Goal: Task Accomplishment & Management: Manage account settings

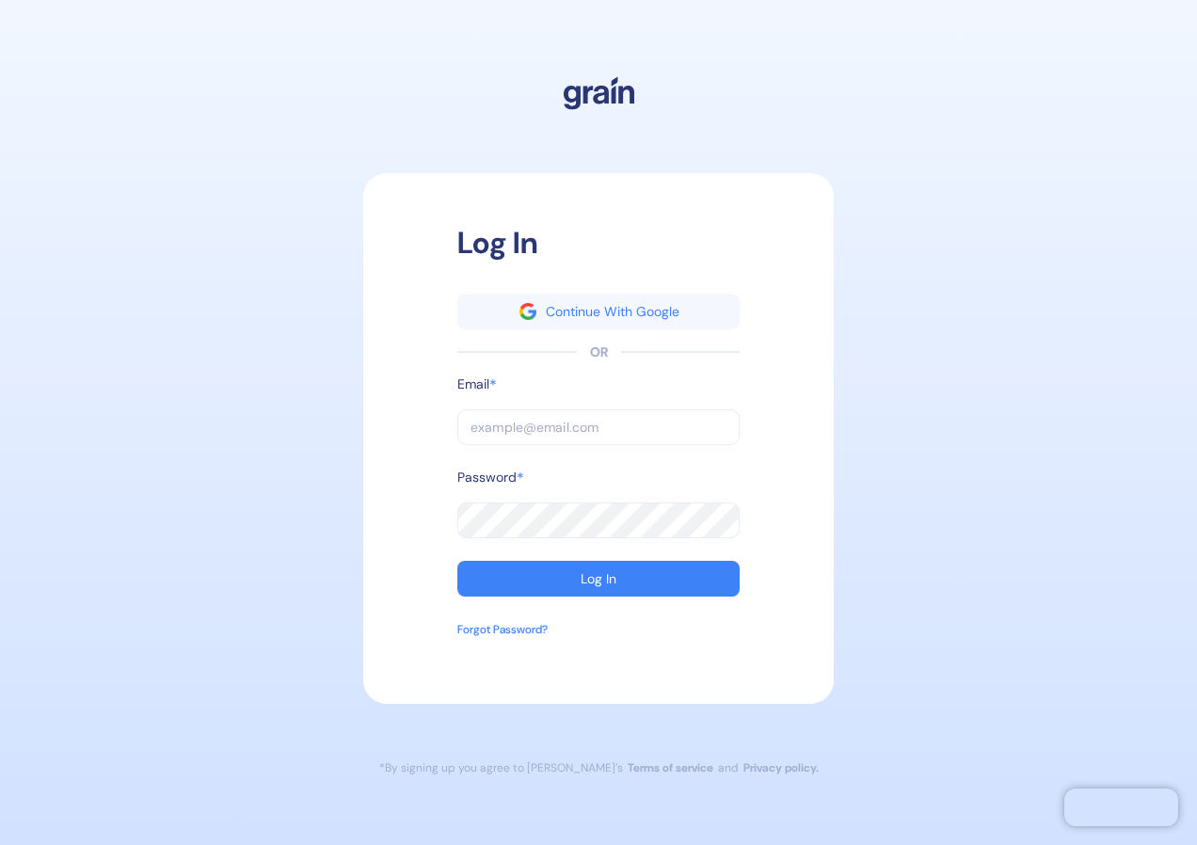
click at [531, 425] on input "text" at bounding box center [598, 427] width 282 height 36
paste input "[PERSON_NAME][EMAIL_ADDRESS][PERSON_NAME][PERSON_NAME][DOMAIN_NAME]"
type input "[PERSON_NAME][EMAIL_ADDRESS][PERSON_NAME][PERSON_NAME][DOMAIN_NAME]"
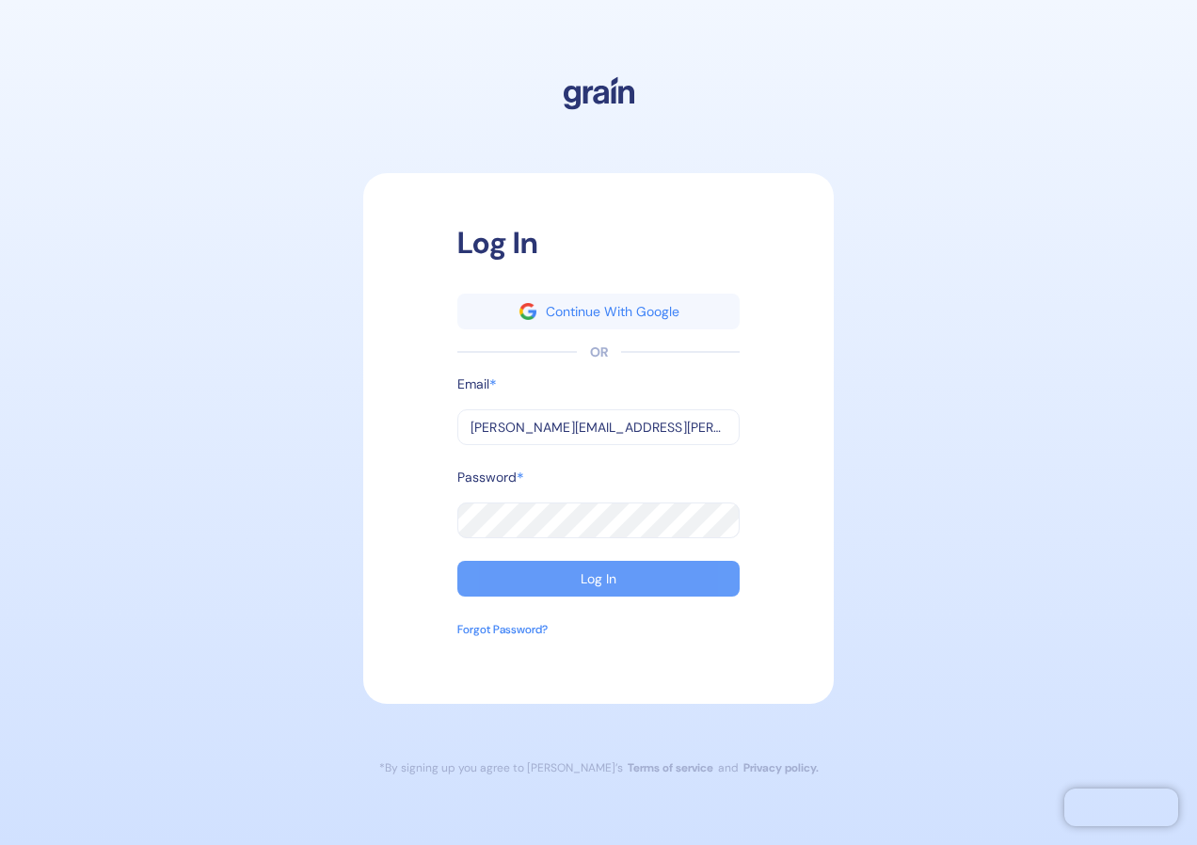
click at [615, 569] on button "Log In" at bounding box center [598, 579] width 282 height 36
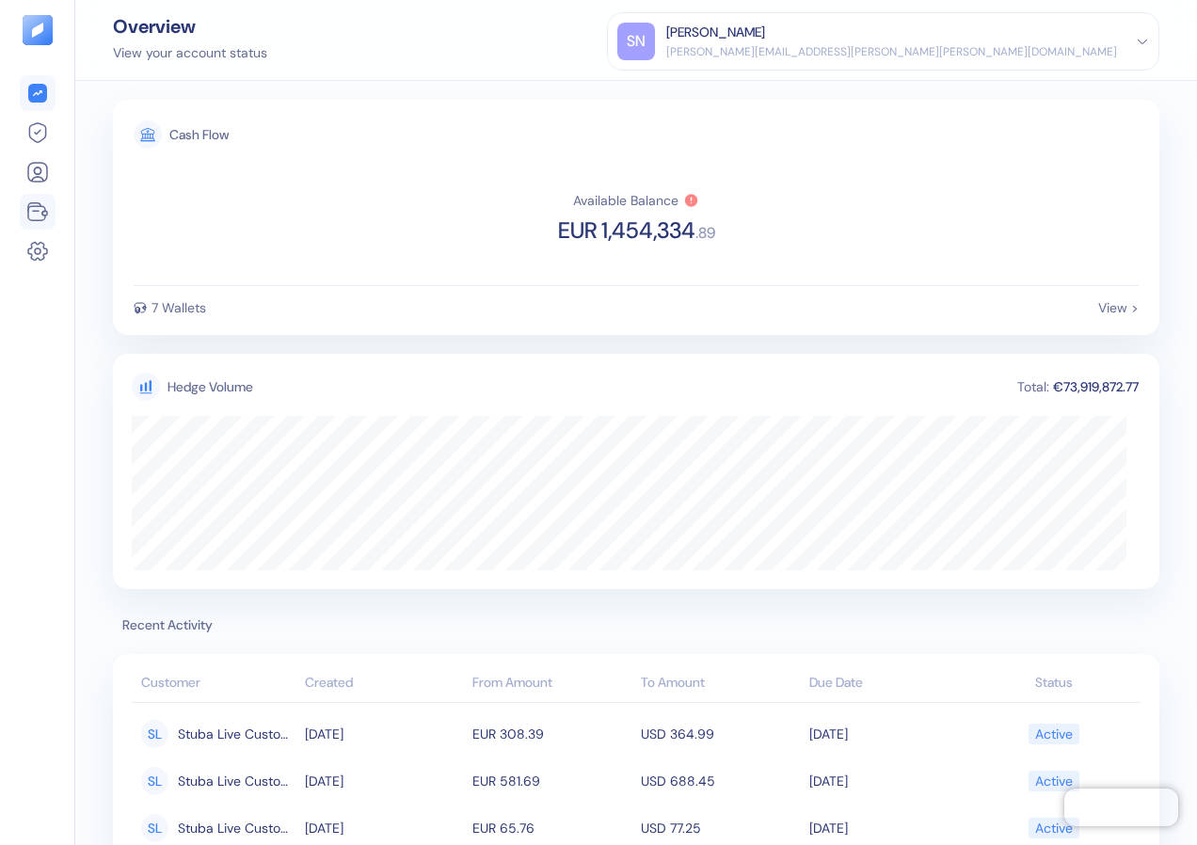
click at [36, 220] on icon at bounding box center [36, 213] width 17 height 14
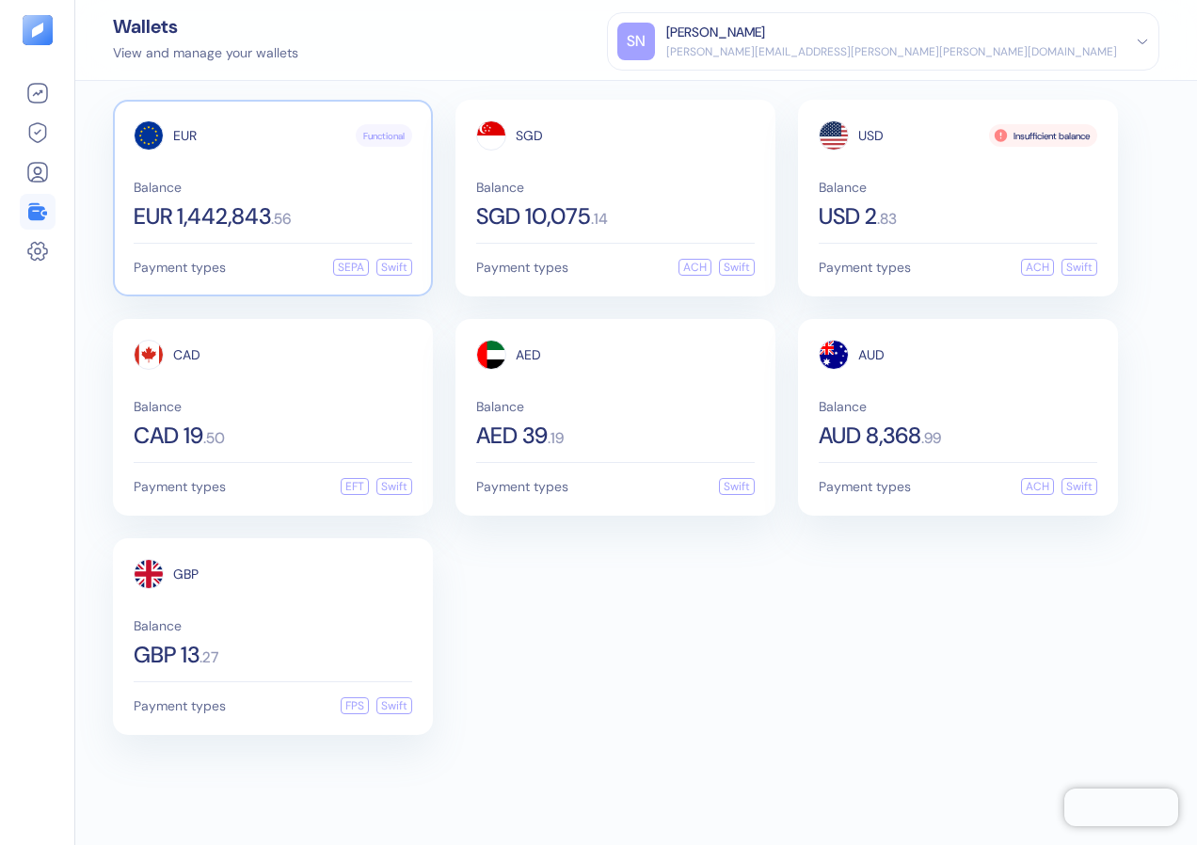
click at [217, 221] on span "EUR 1,442,843" at bounding box center [202, 216] width 137 height 23
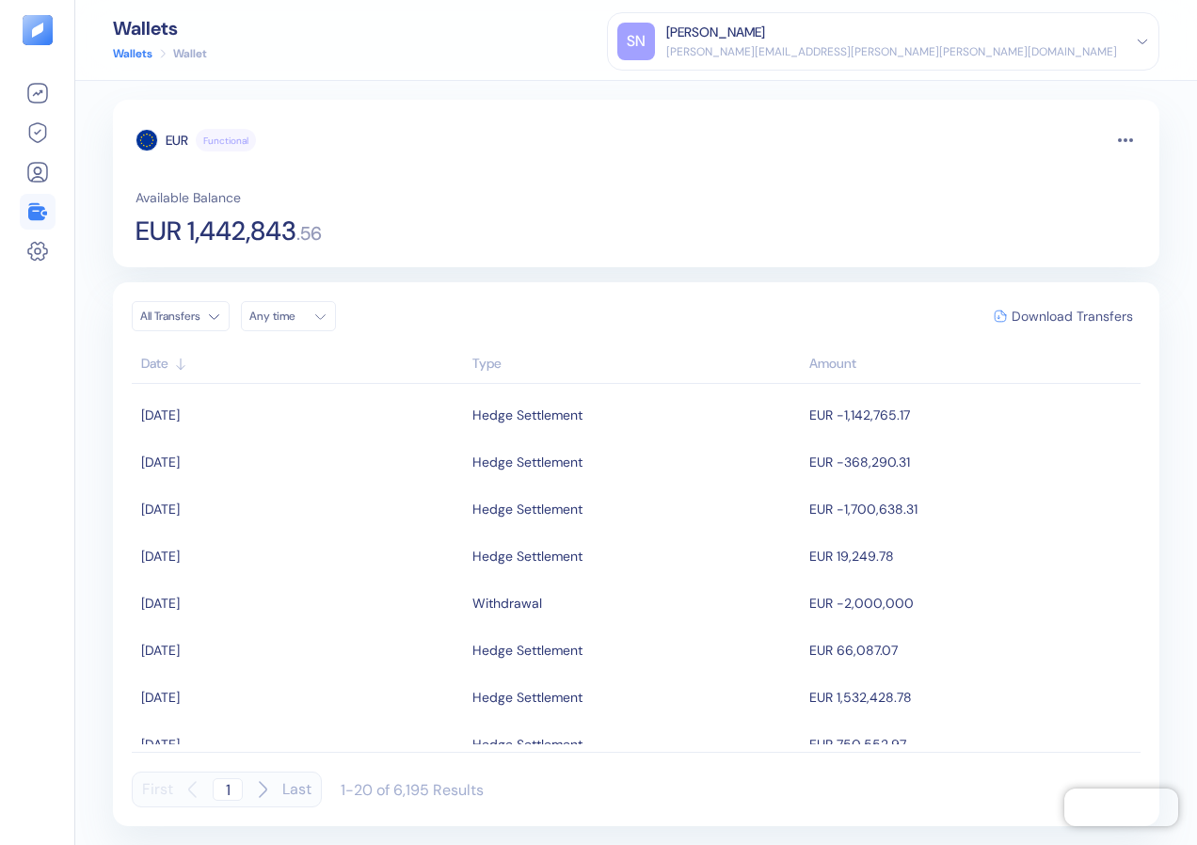
click at [1048, 310] on span "Download Transfers" at bounding box center [1071, 316] width 121 height 13
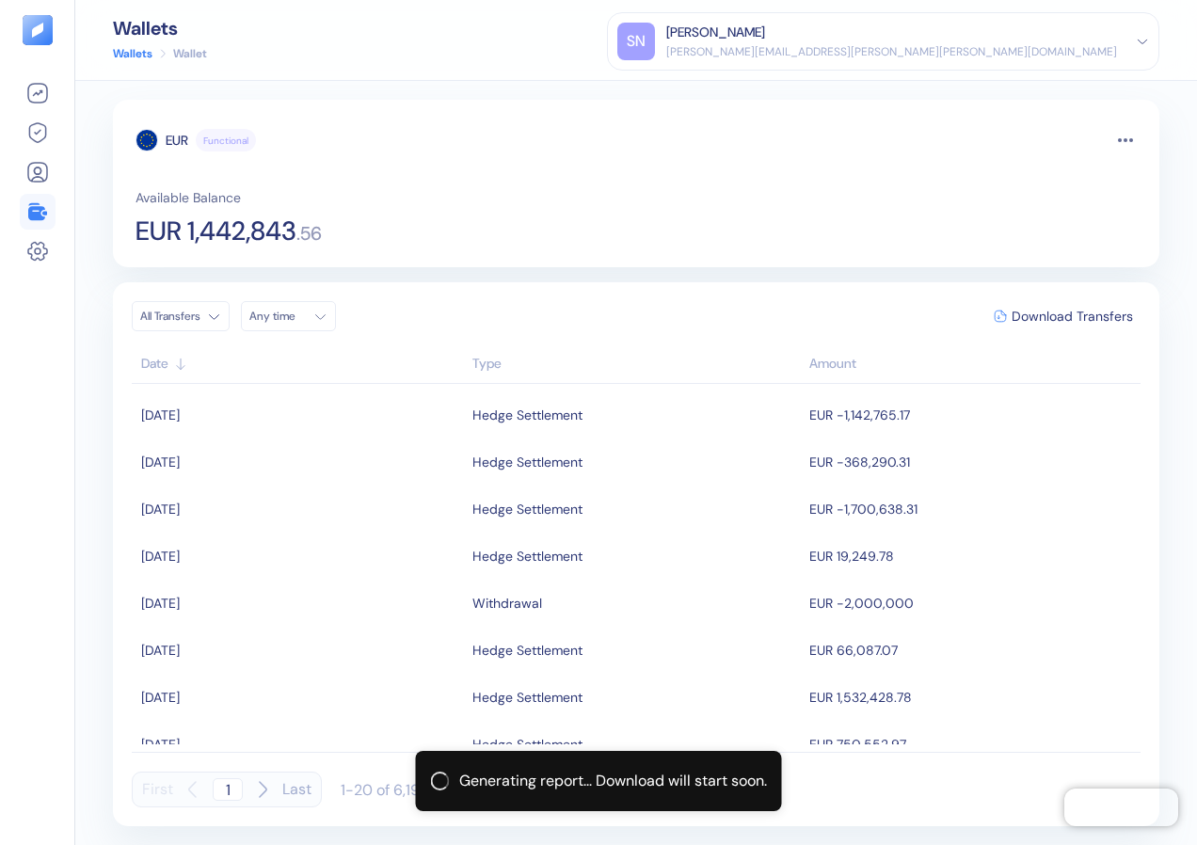
click at [41, 208] on icon at bounding box center [36, 211] width 17 height 17
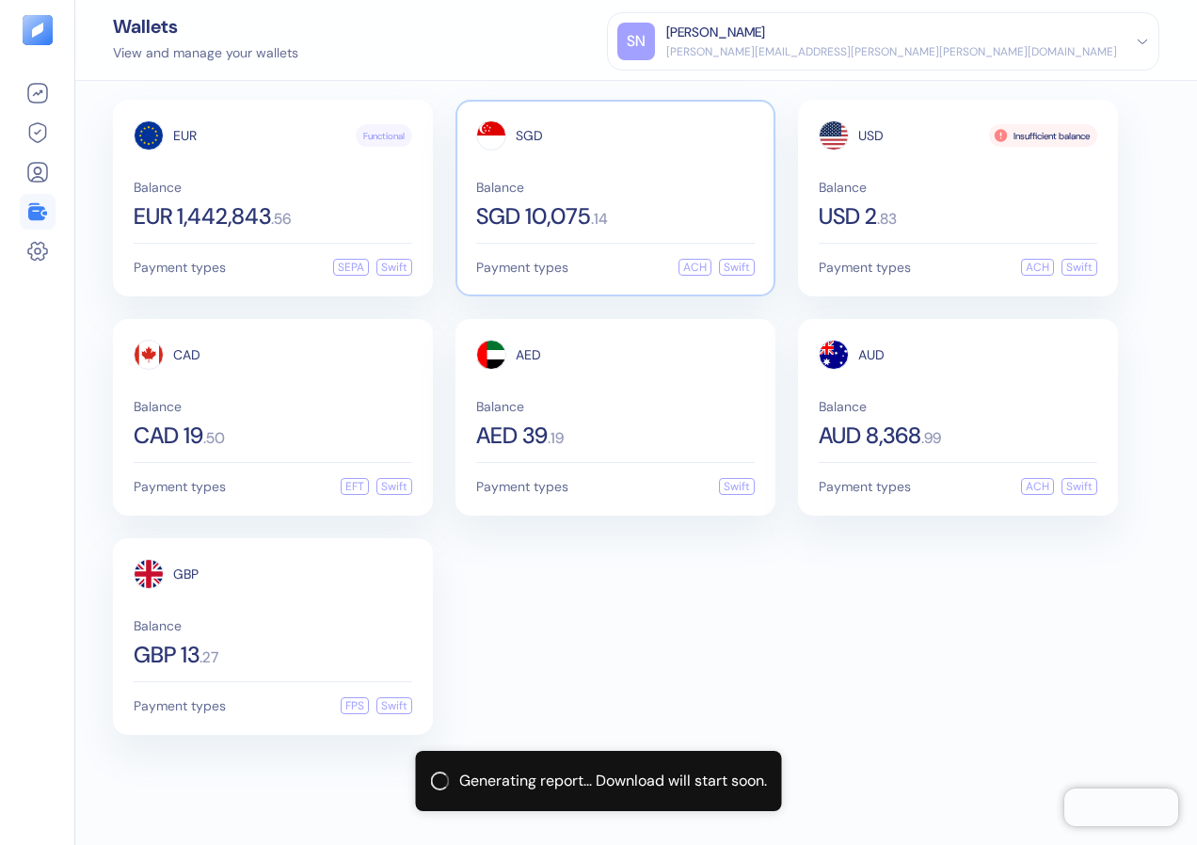
click at [581, 212] on span "SGD 10,075" at bounding box center [533, 216] width 115 height 23
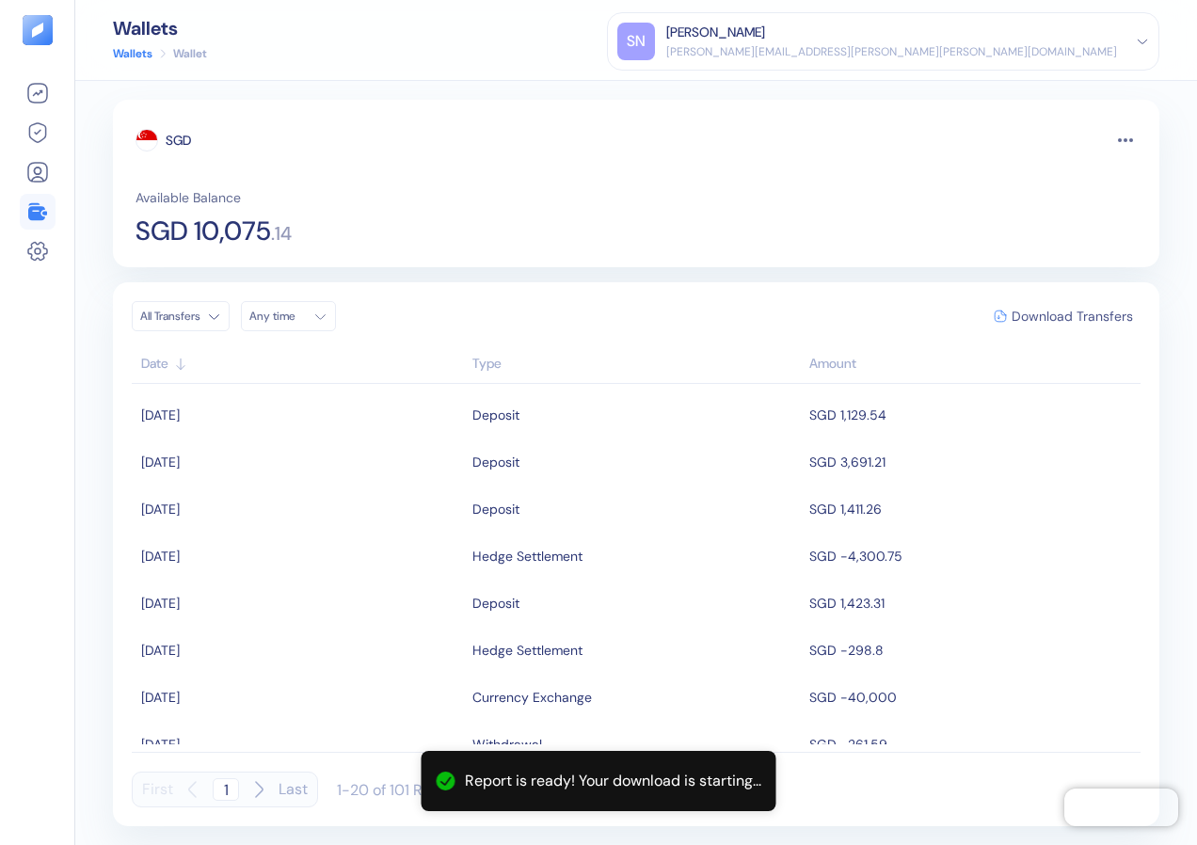
click at [1056, 315] on span "Download Transfers" at bounding box center [1071, 316] width 121 height 13
click at [41, 220] on icon at bounding box center [36, 211] width 17 height 17
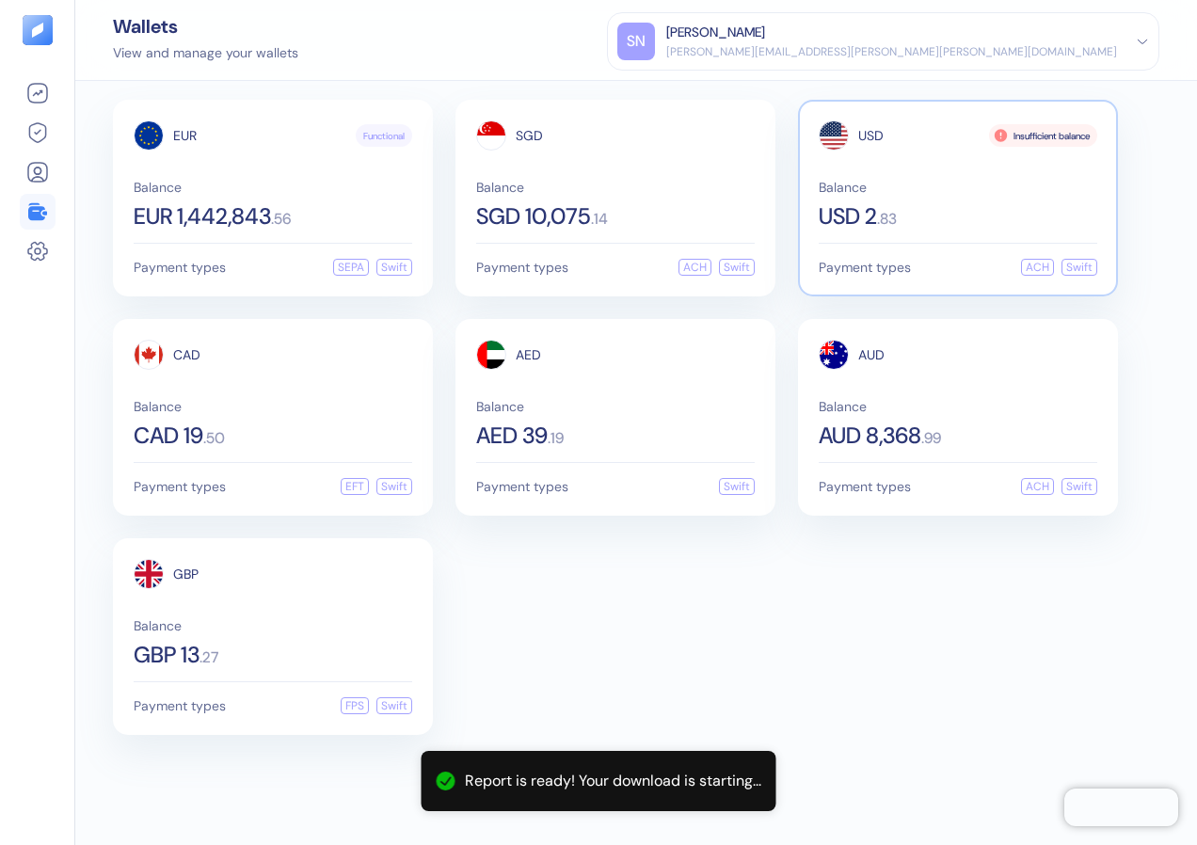
click at [915, 204] on div "Balance USD 2 . 83" at bounding box center [958, 204] width 278 height 47
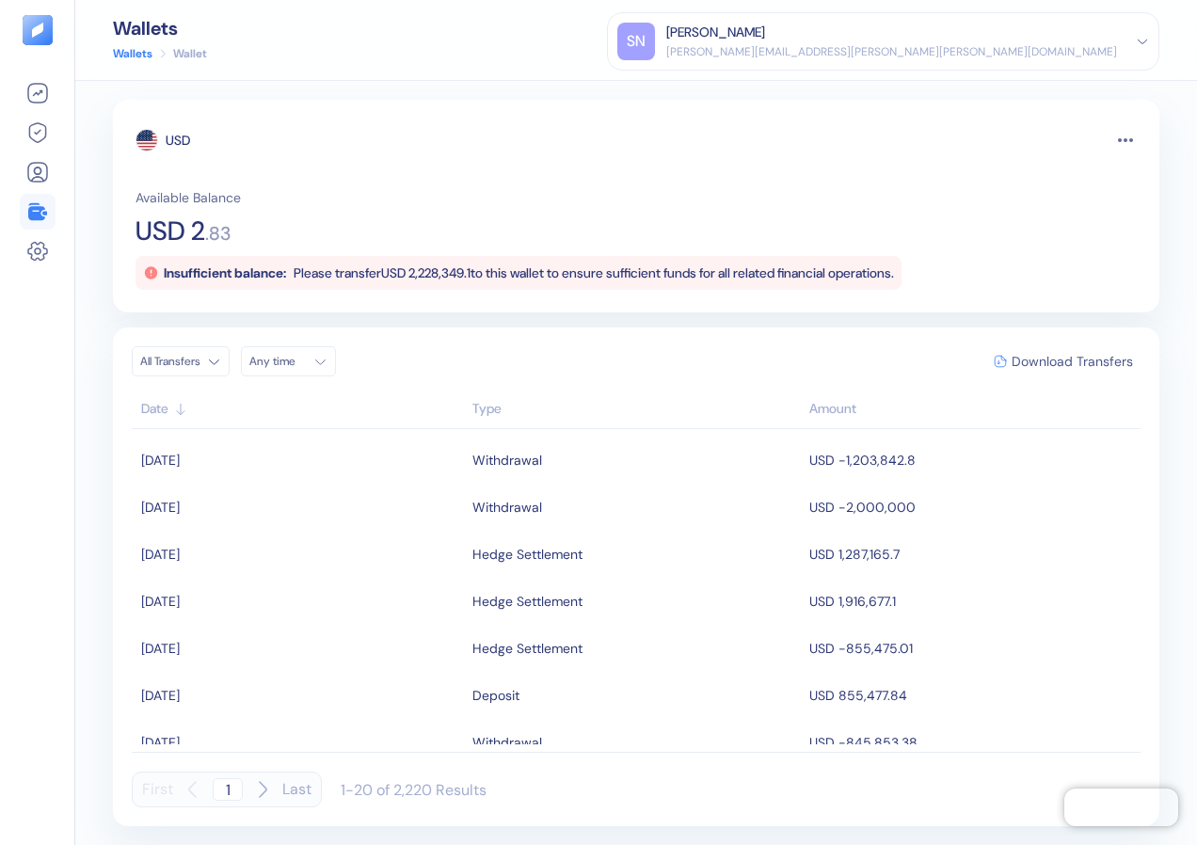
click at [1070, 359] on span "Download Transfers" at bounding box center [1071, 361] width 121 height 13
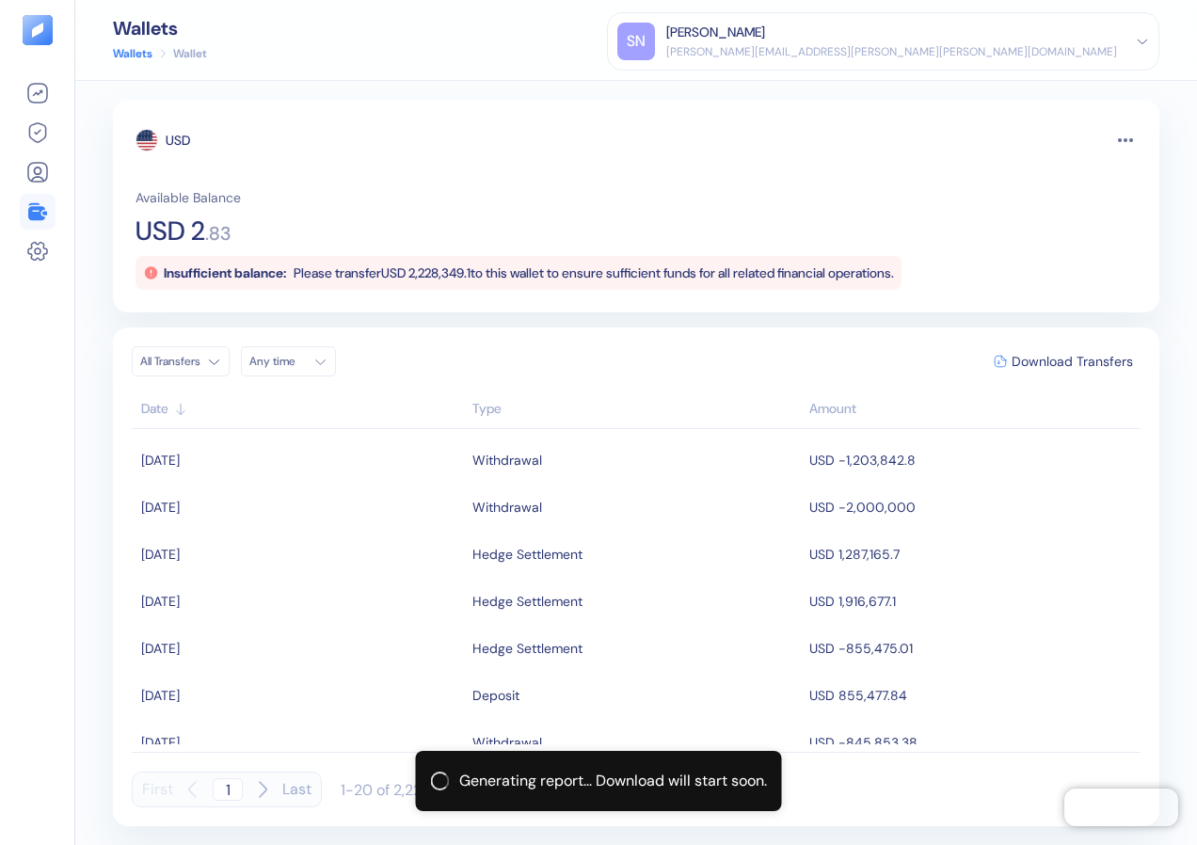
click at [32, 215] on icon at bounding box center [36, 211] width 17 height 17
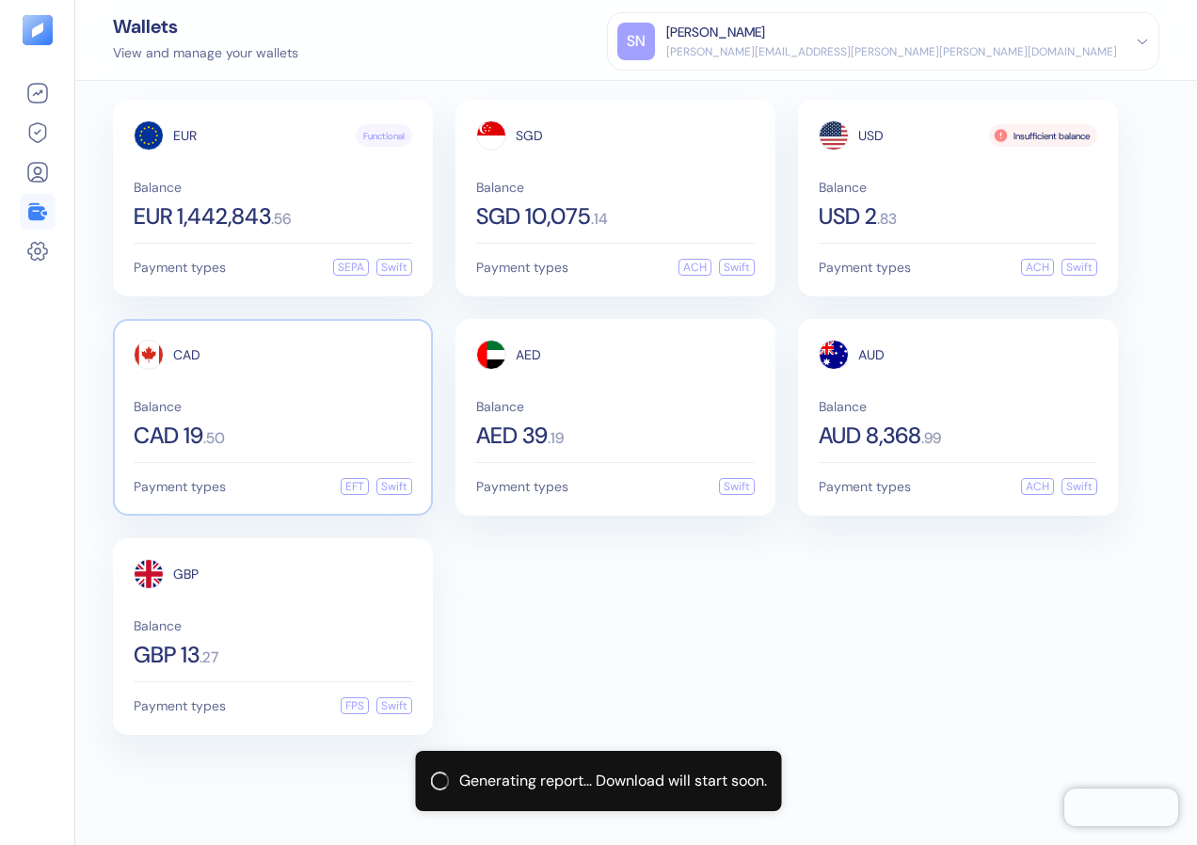
click at [203, 447] on span "CAD 19" at bounding box center [169, 435] width 70 height 23
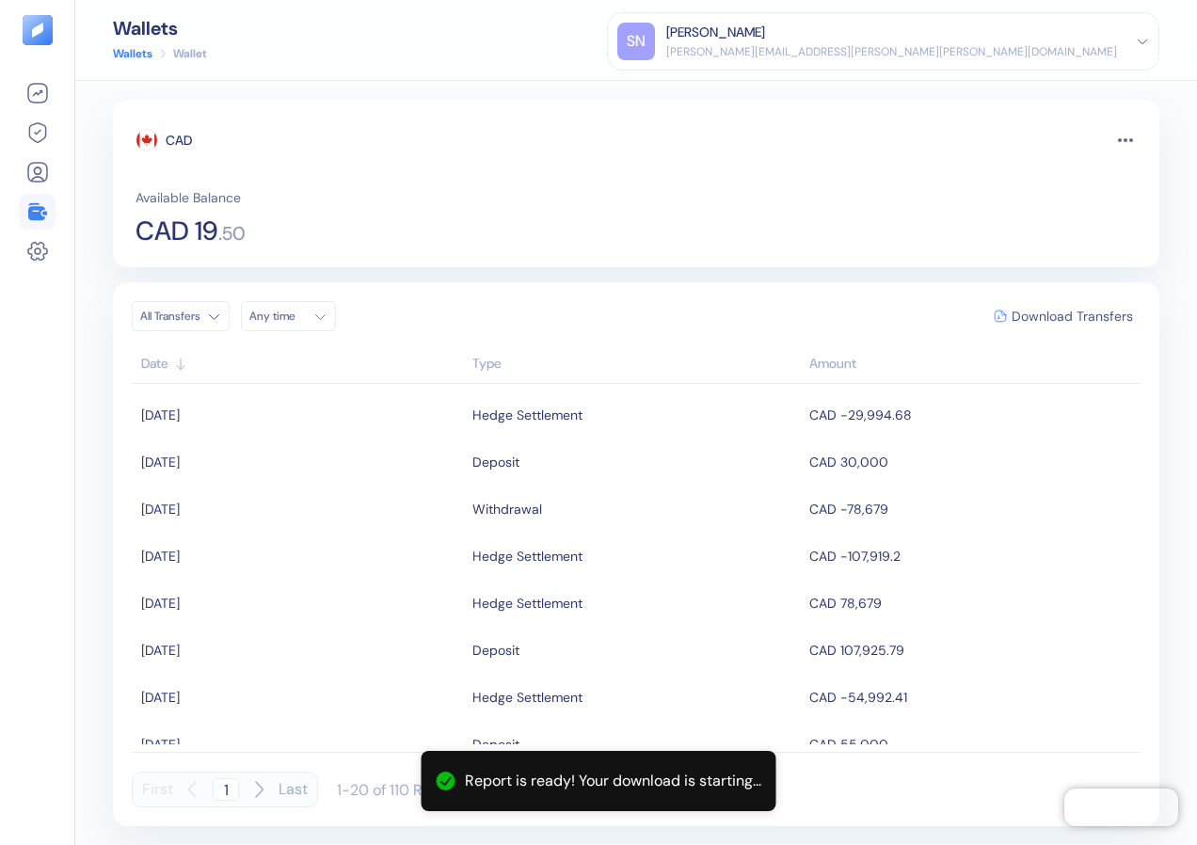
click at [1038, 317] on span "Download Transfers" at bounding box center [1071, 316] width 121 height 13
click at [43, 216] on icon at bounding box center [37, 211] width 23 height 23
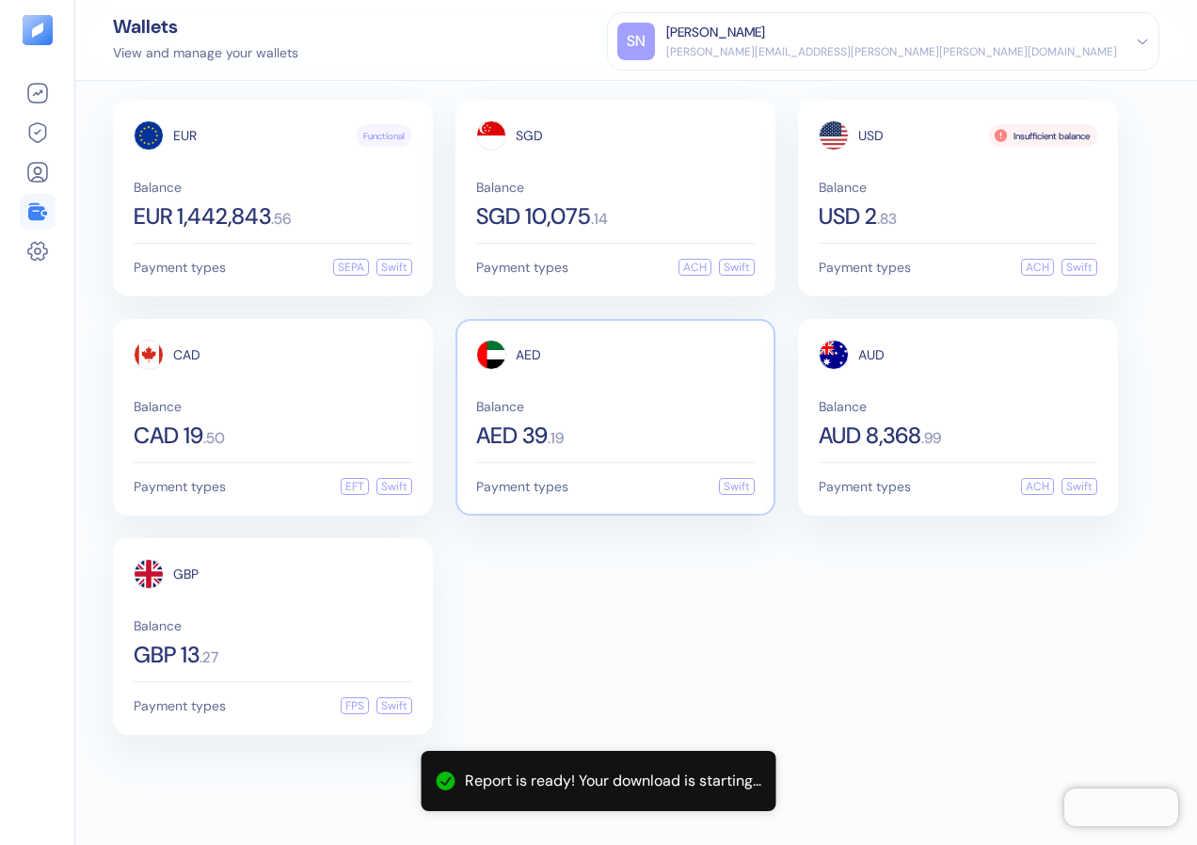
click at [602, 442] on div "AED 39 . 19" at bounding box center [615, 435] width 278 height 23
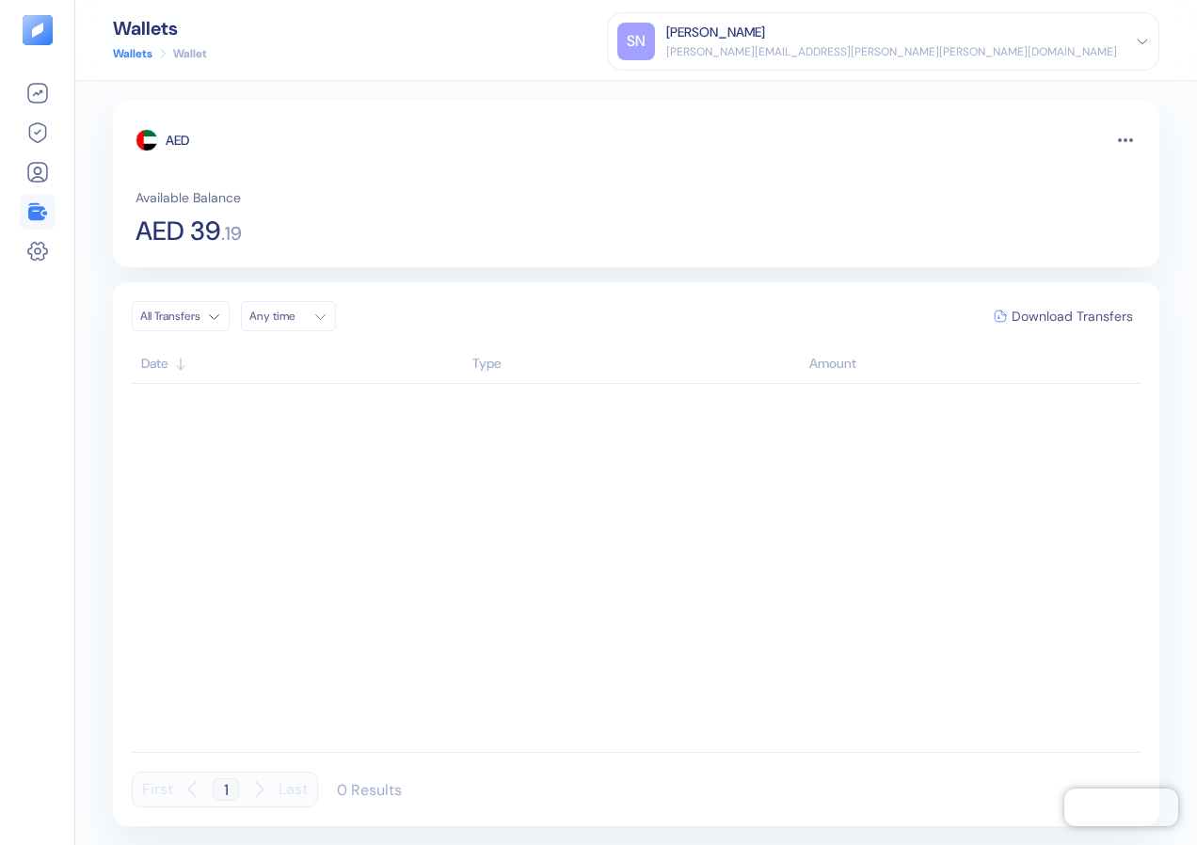
click at [1026, 313] on span "Download Transfers" at bounding box center [1071, 316] width 121 height 13
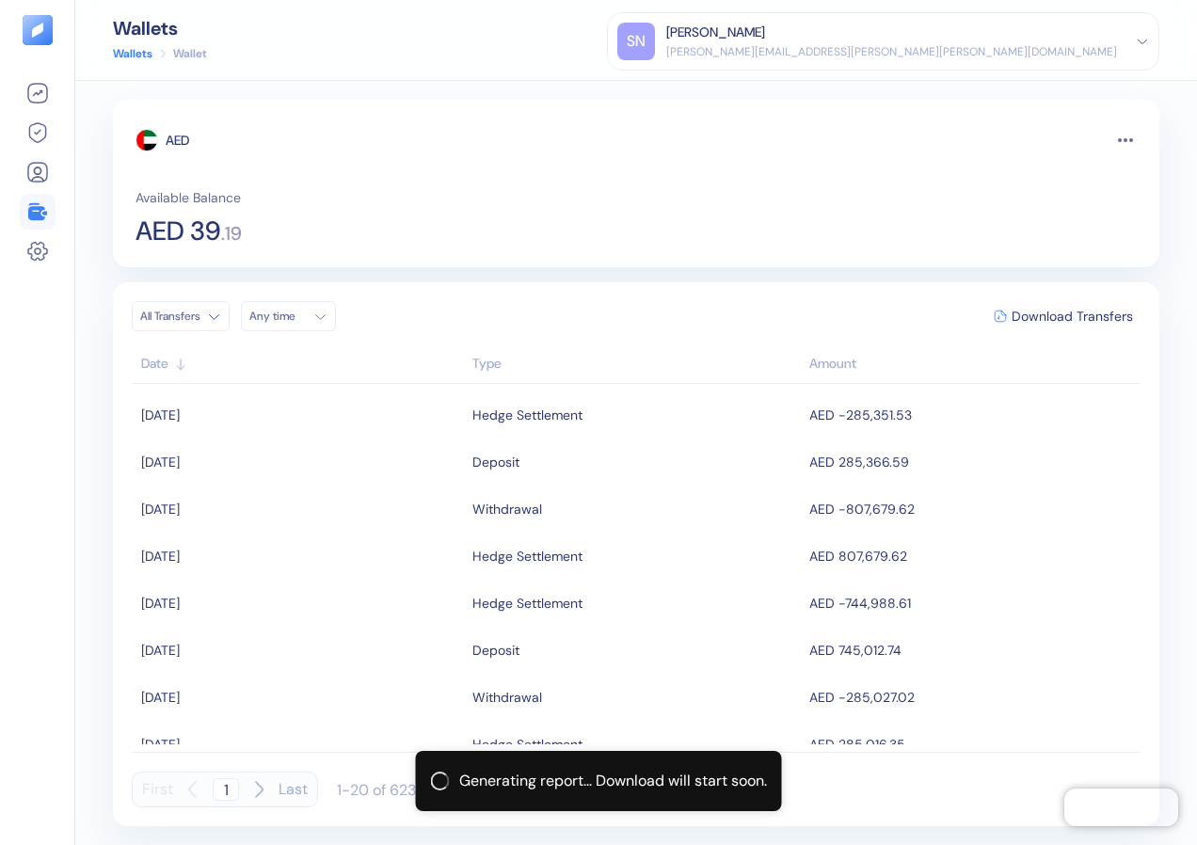
click at [40, 203] on icon at bounding box center [37, 211] width 23 height 23
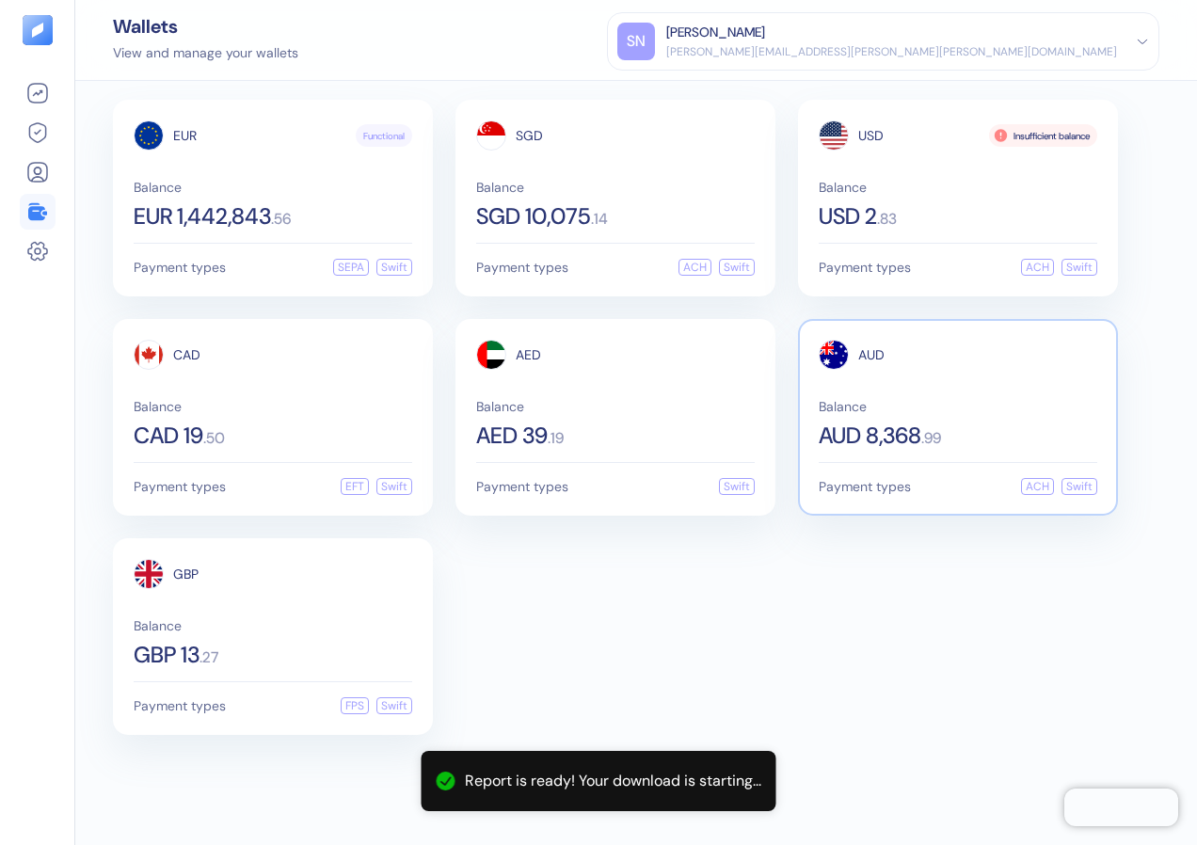
click at [900, 431] on span "AUD 8,368" at bounding box center [870, 435] width 103 height 23
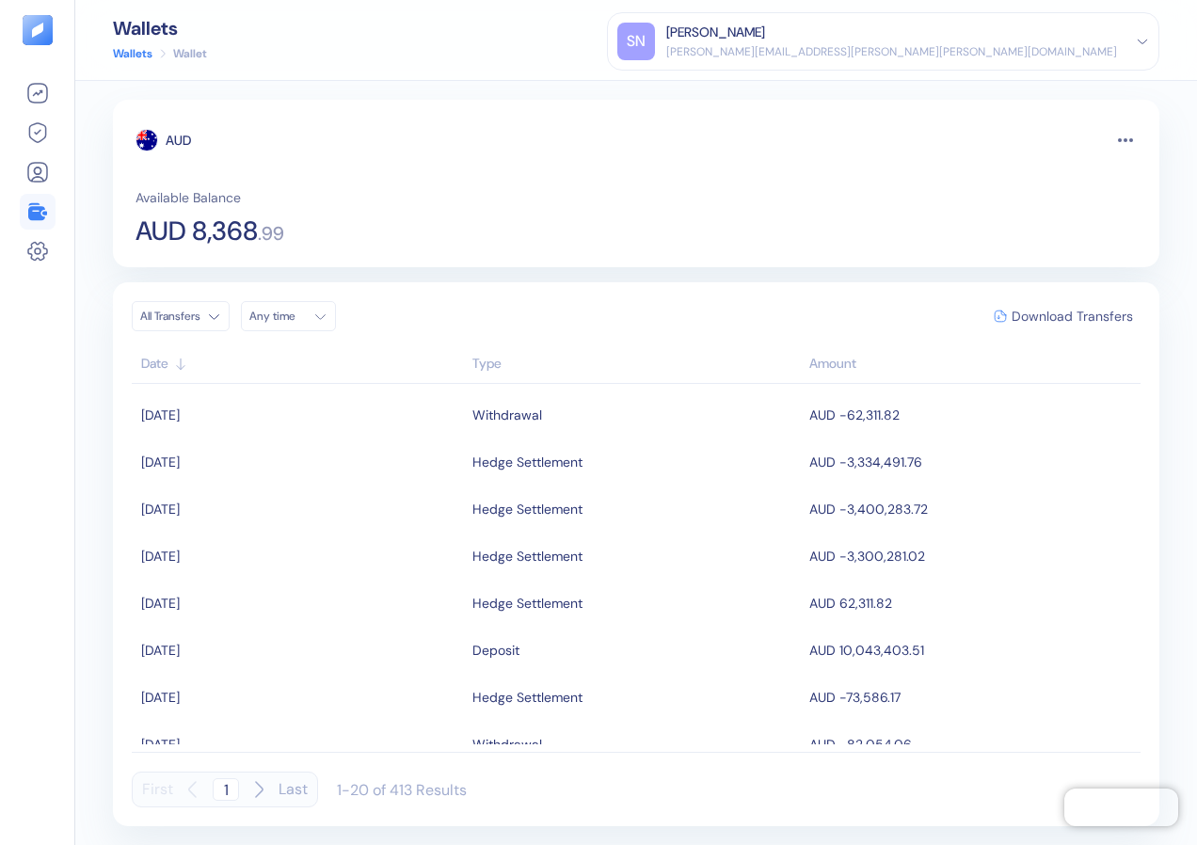
click at [1073, 322] on span "Download Transfers" at bounding box center [1071, 316] width 121 height 13
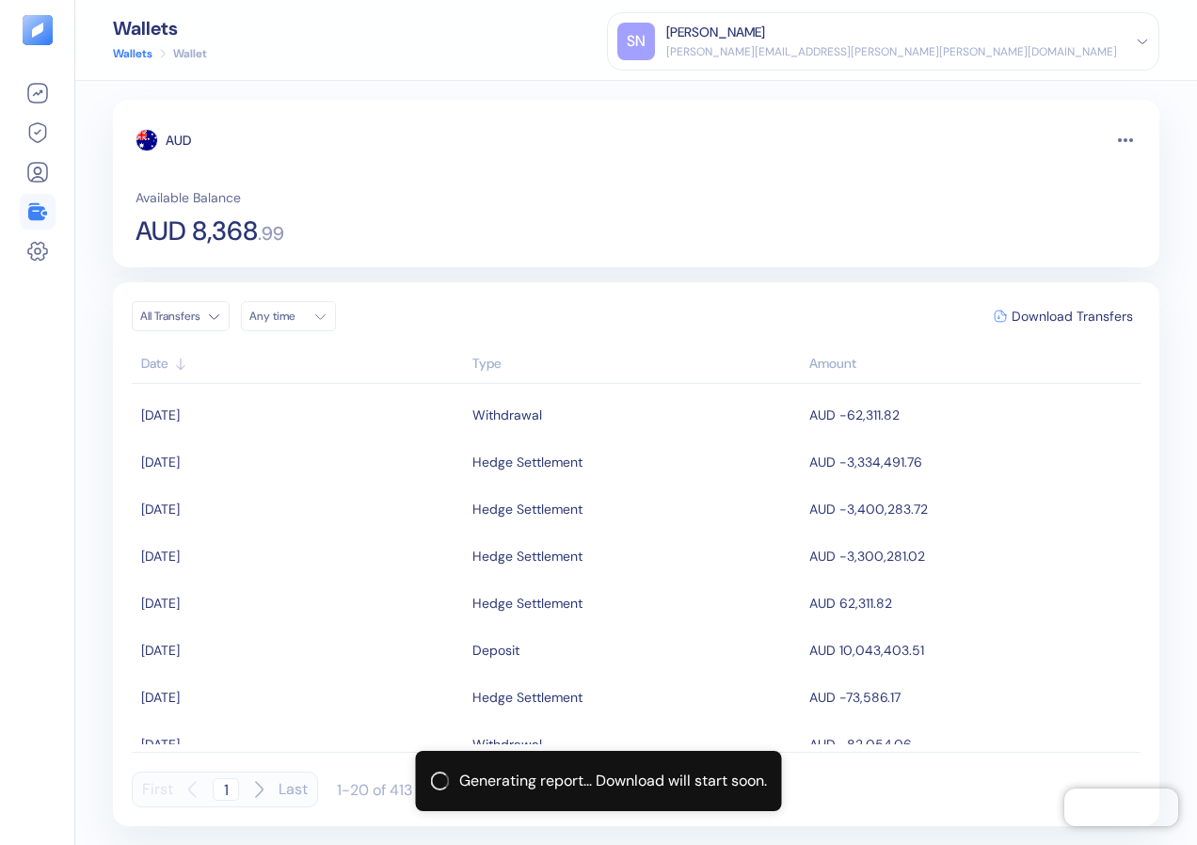
click at [36, 216] on icon at bounding box center [36, 211] width 17 height 17
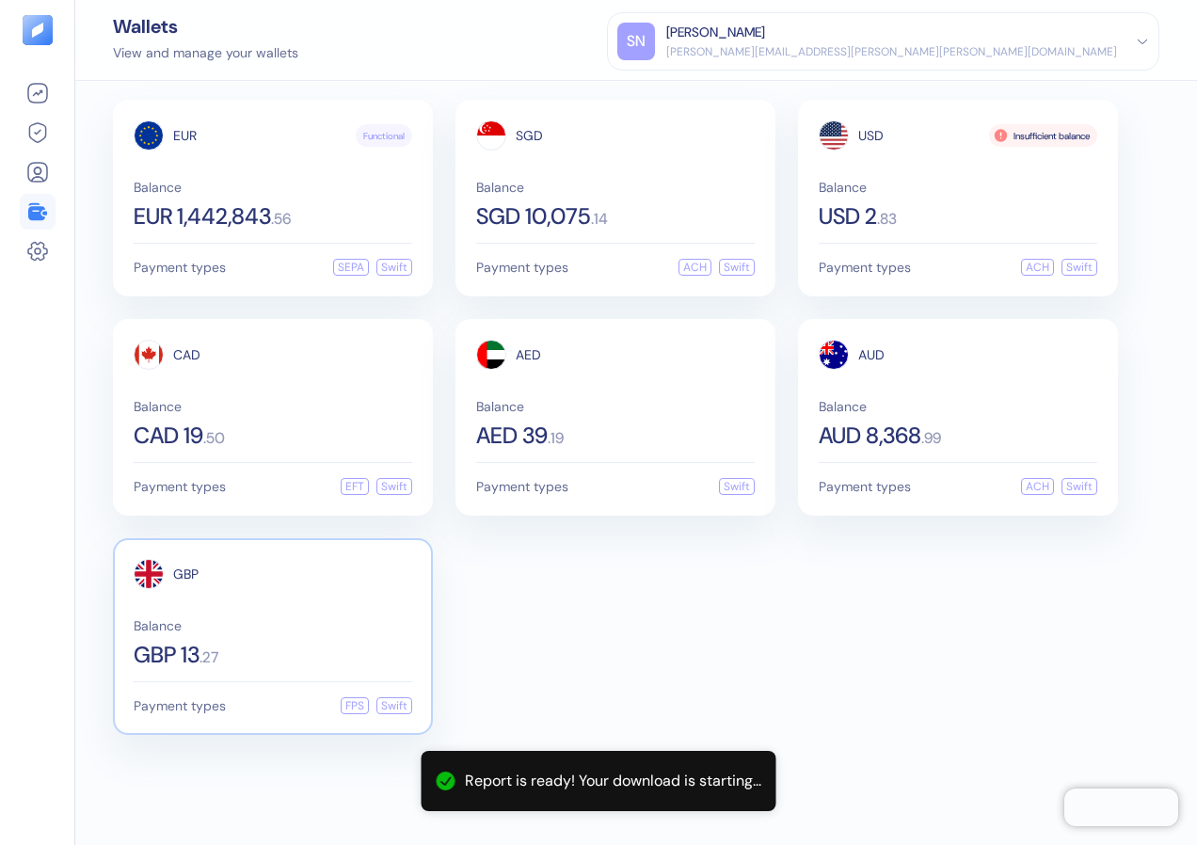
click at [196, 638] on div "Balance GBP 13 . 27" at bounding box center [273, 642] width 278 height 47
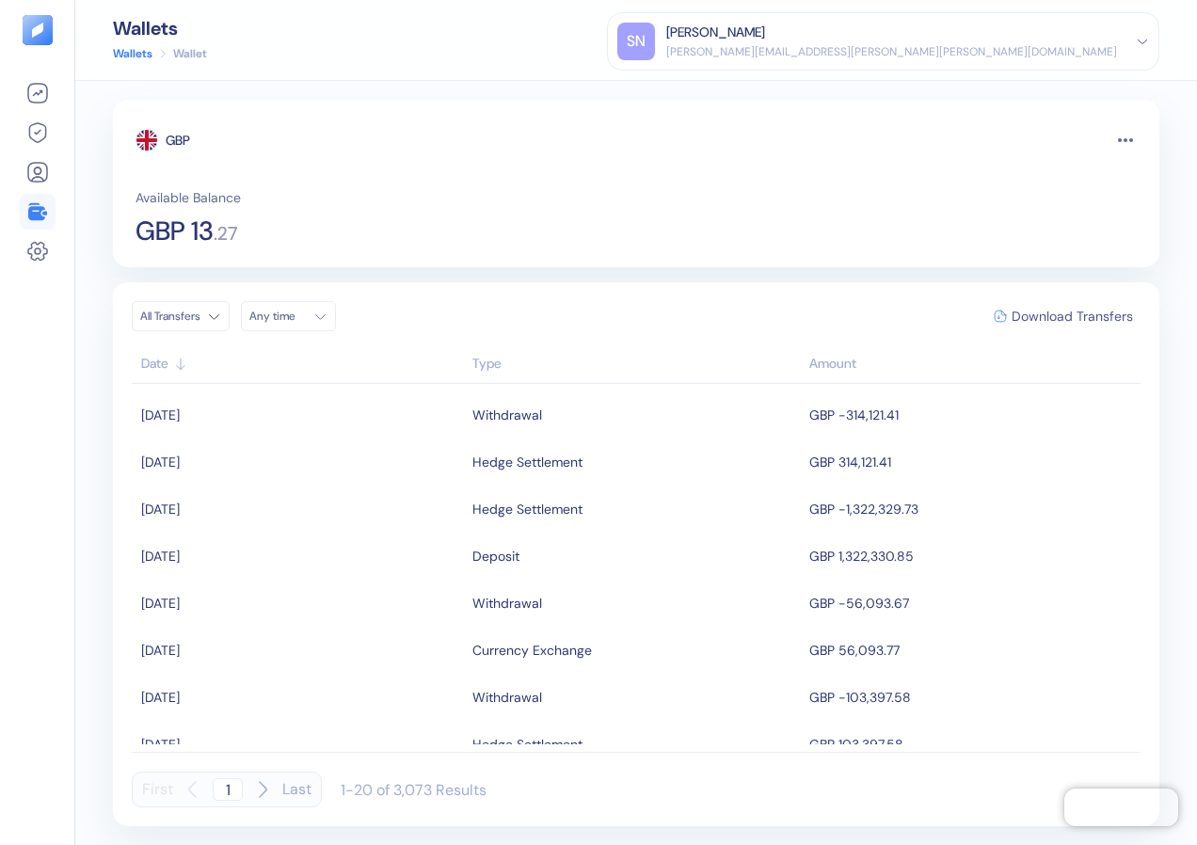
click at [1038, 320] on span "Download Transfers" at bounding box center [1071, 316] width 121 height 13
